Goal: Find contact information: Find contact information

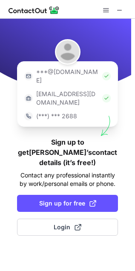
drag, startPoint x: 34, startPoint y: 203, endPoint x: -156, endPoint y: 257, distance: 197.2
click at [0, 257] on html "***@gmail.com ***@company.com (***) *** 2688 Sign up to get Jamey’s contact det…" at bounding box center [67, 135] width 135 height 271
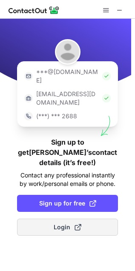
click at [54, 223] on span "Login" at bounding box center [68, 227] width 28 height 8
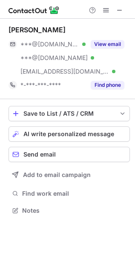
scroll to position [204, 135]
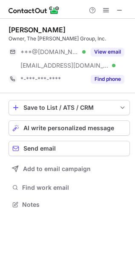
scroll to position [4, 4]
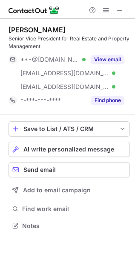
scroll to position [220, 135]
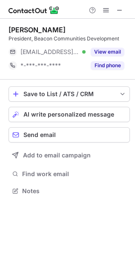
scroll to position [184, 135]
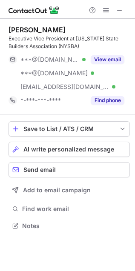
scroll to position [4, 4]
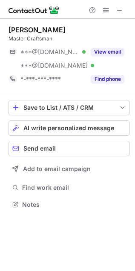
scroll to position [198, 135]
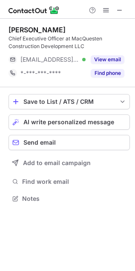
scroll to position [4, 4]
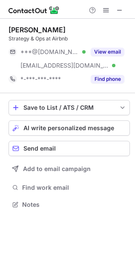
scroll to position [198, 135]
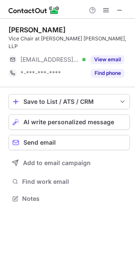
scroll to position [4, 4]
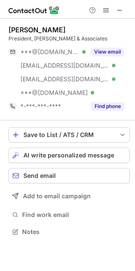
scroll to position [225, 135]
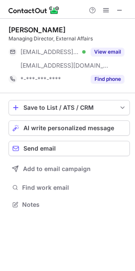
scroll to position [4, 4]
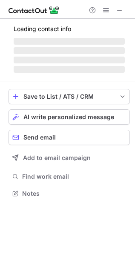
scroll to position [198, 135]
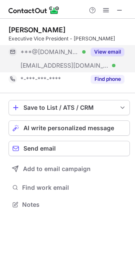
click at [103, 47] on div "View email" at bounding box center [104, 52] width 39 height 14
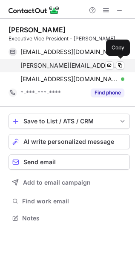
scroll to position [211, 135]
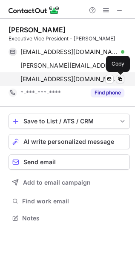
click at [119, 79] on span at bounding box center [119, 79] width 7 height 7
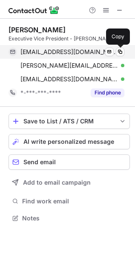
drag, startPoint x: 119, startPoint y: 52, endPoint x: 108, endPoint y: 56, distance: 12.0
click at [119, 52] on span at bounding box center [119, 51] width 7 height 7
